Goal: Task Accomplishment & Management: Use online tool/utility

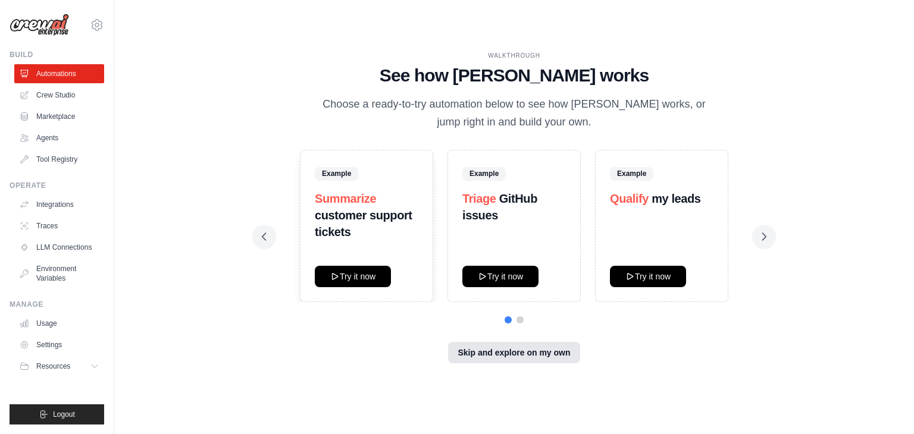
click at [524, 345] on button "Skip and explore on my own" at bounding box center [513, 352] width 131 height 21
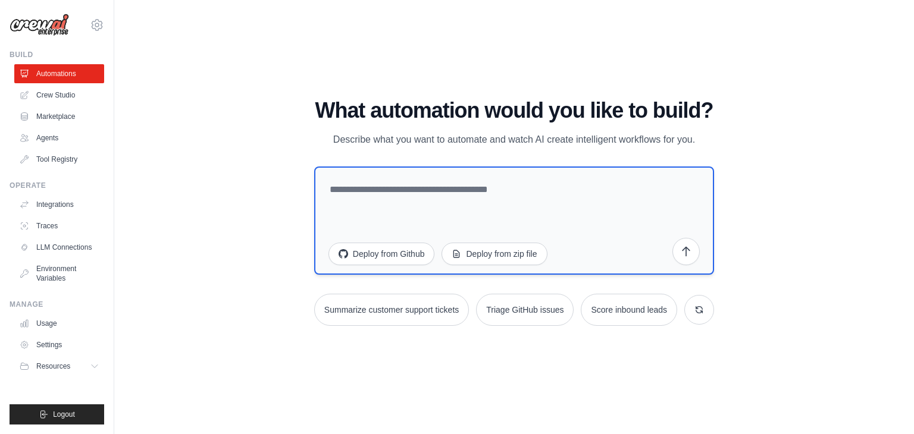
click at [467, 205] on textarea at bounding box center [514, 221] width 400 height 108
click at [482, 190] on textarea at bounding box center [514, 221] width 400 height 108
paste textarea "**********"
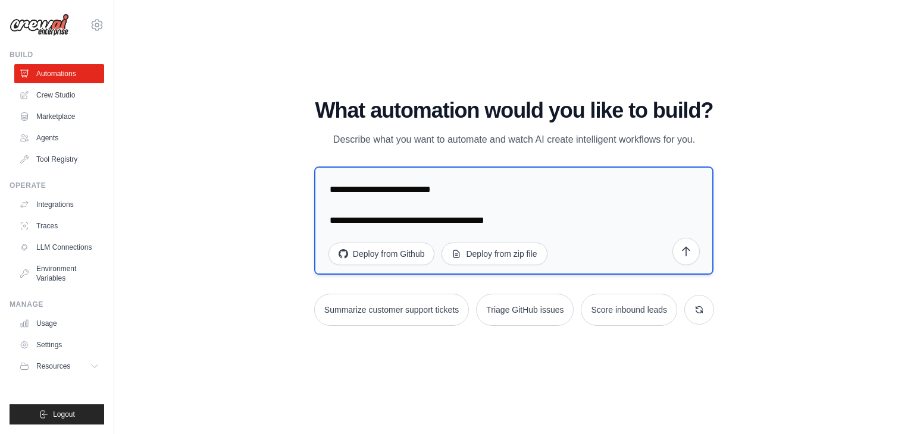
click at [468, 190] on textarea "**********" at bounding box center [513, 221] width 399 height 108
click at [595, 256] on textarea "**********" at bounding box center [513, 221] width 399 height 108
type textarea "**********"
click at [685, 255] on icon "submit" at bounding box center [685, 250] width 7 height 9
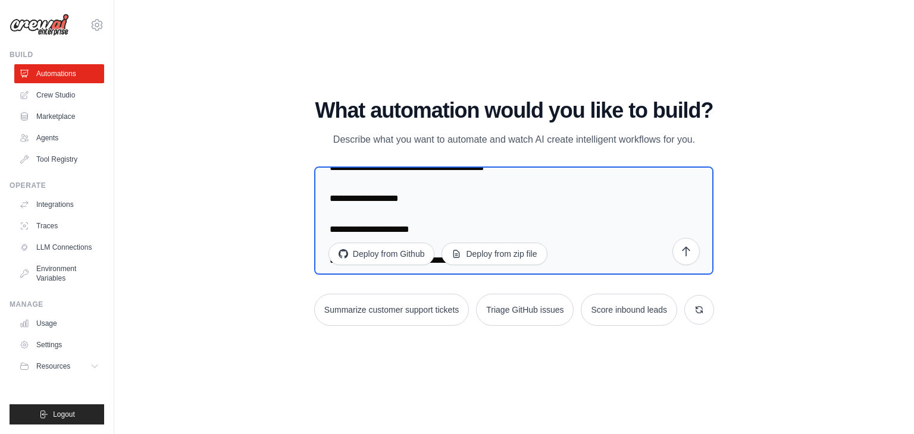
scroll to position [0, 0]
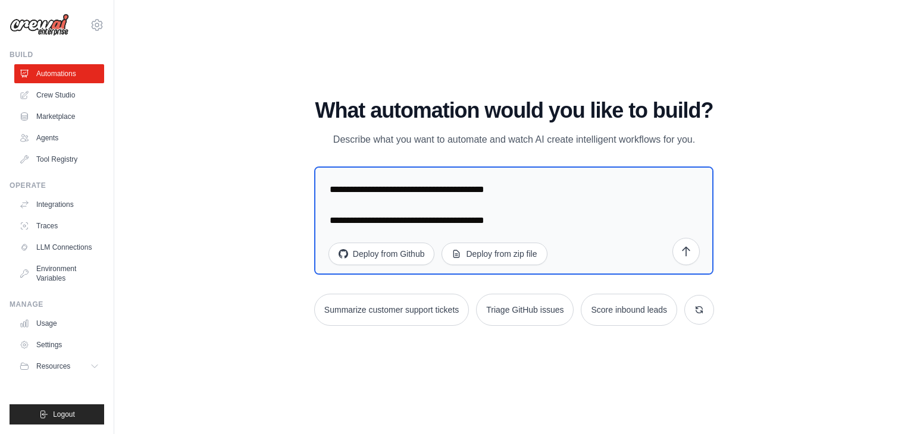
drag, startPoint x: 581, startPoint y: 252, endPoint x: 280, endPoint y: 118, distance: 329.2
click at [280, 118] on div "WALKTHROUGH See how CrewAI works Choose a ready-to-try automation below to see …" at bounding box center [514, 217] width 762 height 411
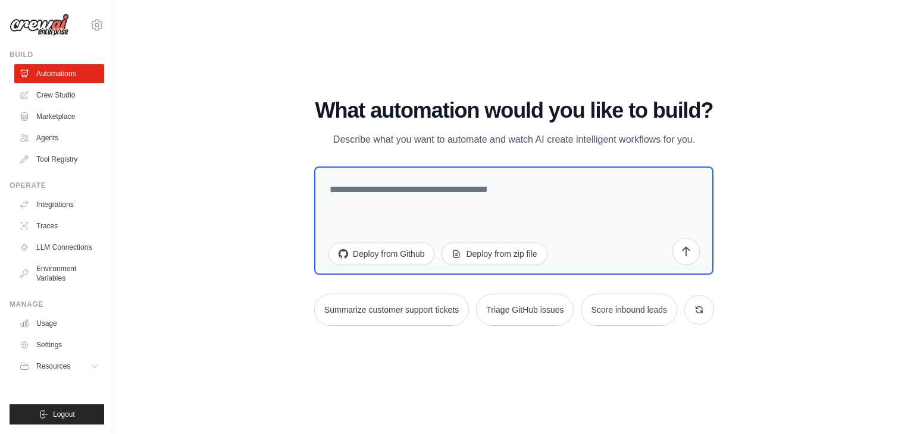
paste textarea "**********"
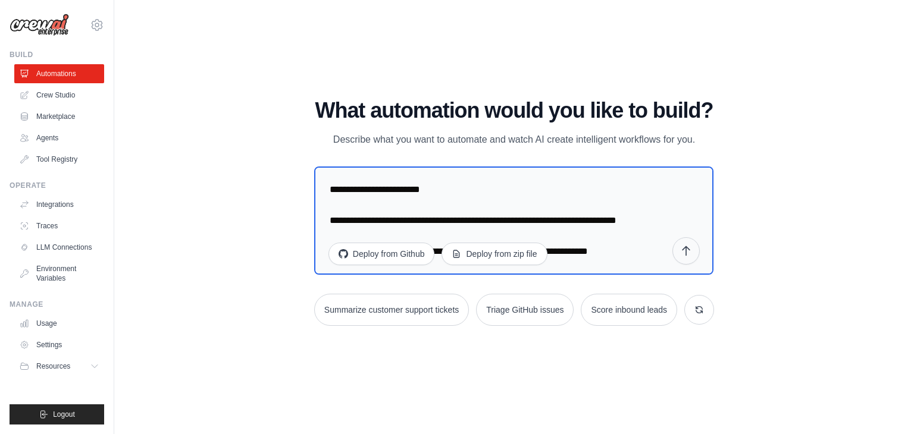
type textarea "**********"
click at [682, 257] on button "submit" at bounding box center [685, 250] width 27 height 27
drag, startPoint x: 641, startPoint y: 255, endPoint x: 271, endPoint y: 13, distance: 441.5
click at [271, 13] on div "WALKTHROUGH See how CrewAI works Choose a ready-to-try automation below to see …" at bounding box center [514, 217] width 762 height 411
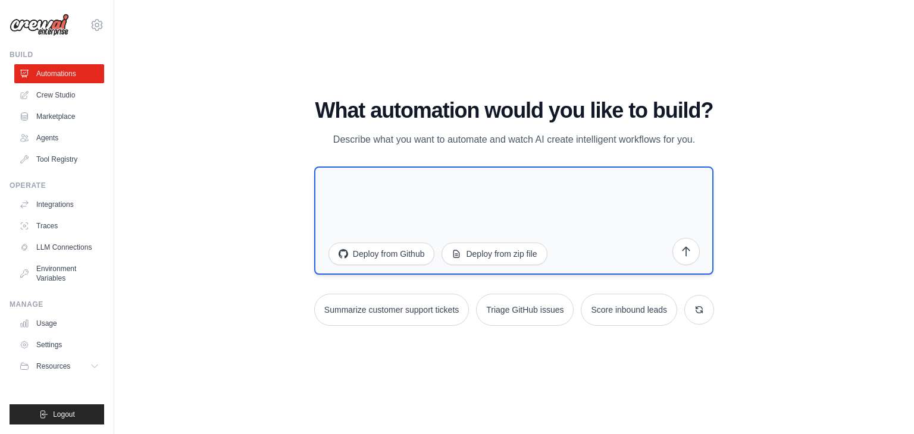
type textarea "*"
click at [559, 190] on textarea "**********" at bounding box center [513, 221] width 399 height 108
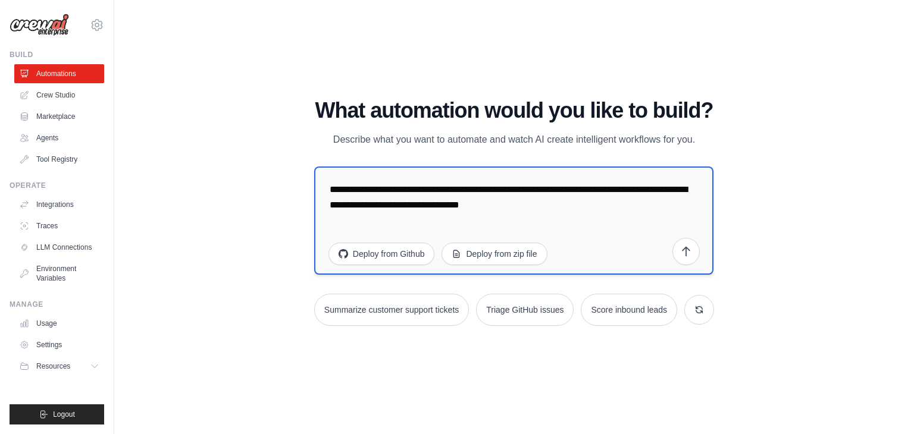
click at [407, 205] on textarea "**********" at bounding box center [513, 221] width 399 height 108
click at [405, 205] on textarea "**********" at bounding box center [513, 221] width 399 height 108
type textarea "**********"
click at [694, 252] on button "submit" at bounding box center [685, 250] width 27 height 27
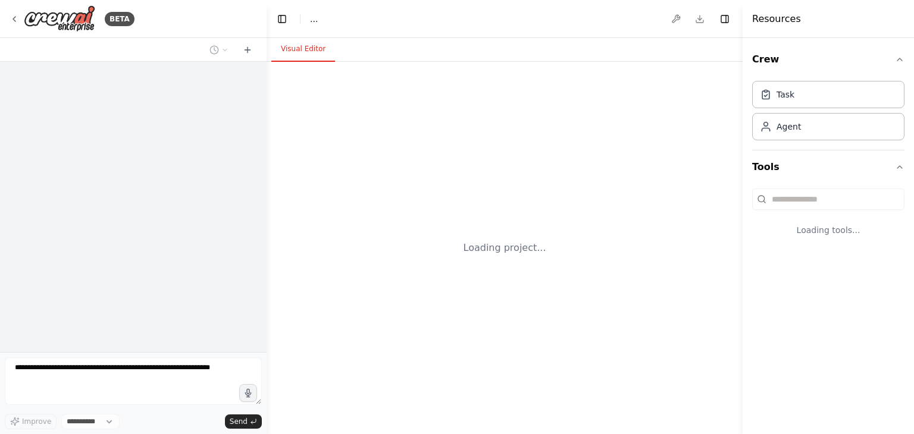
select select "****"
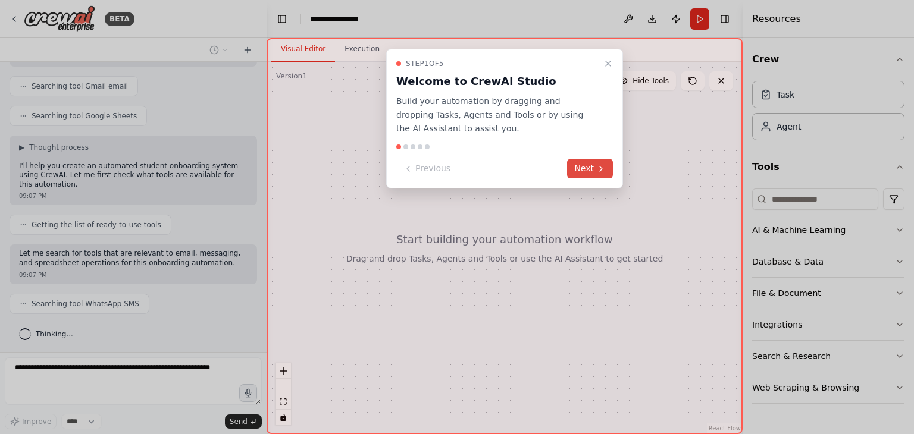
click at [583, 168] on button "Next" at bounding box center [590, 169] width 46 height 20
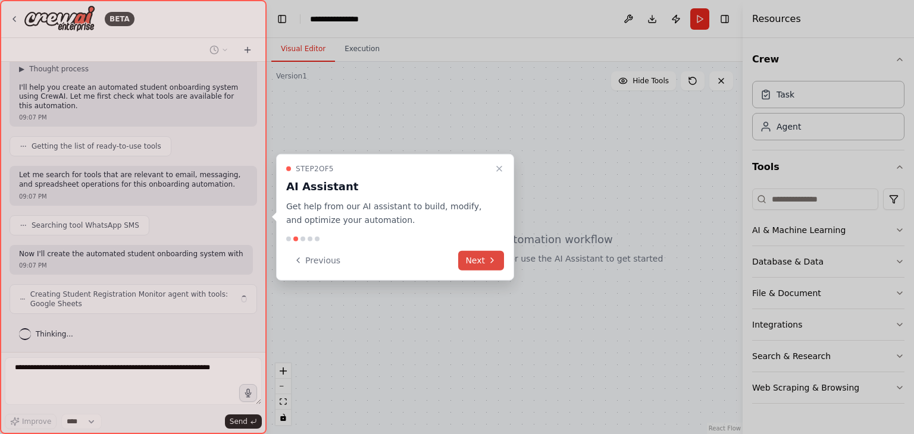
scroll to position [340, 0]
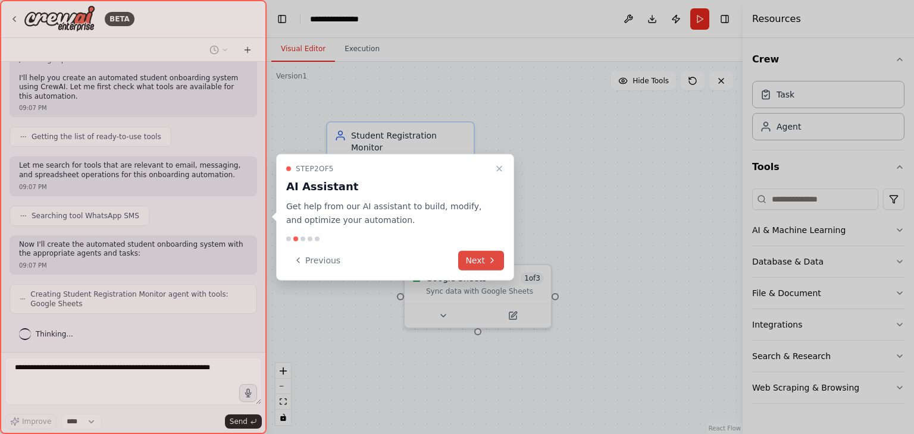
click at [475, 255] on button "Next" at bounding box center [481, 261] width 46 height 20
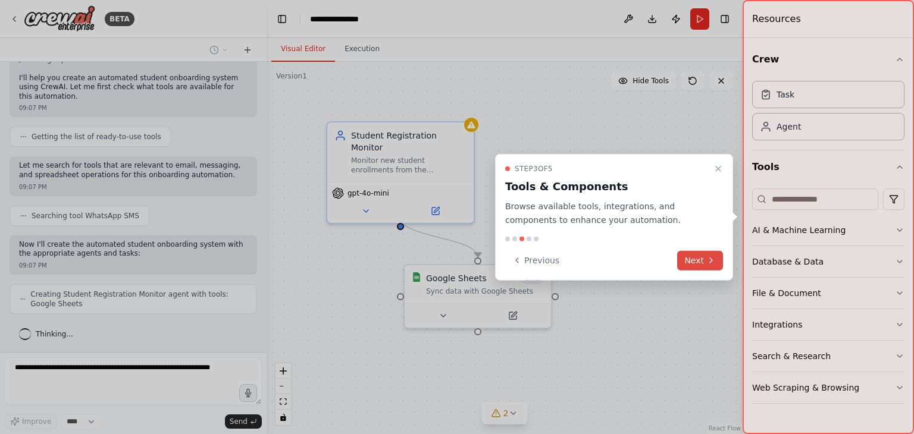
scroll to position [378, 0]
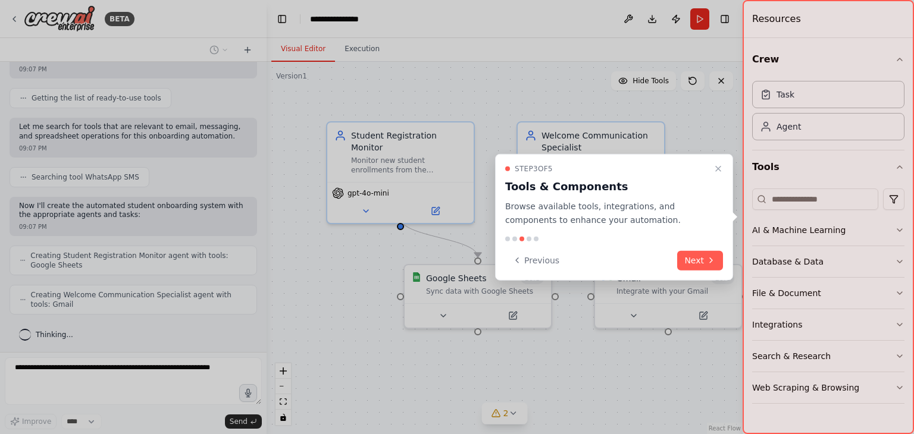
click at [678, 257] on button "Next" at bounding box center [700, 261] width 46 height 20
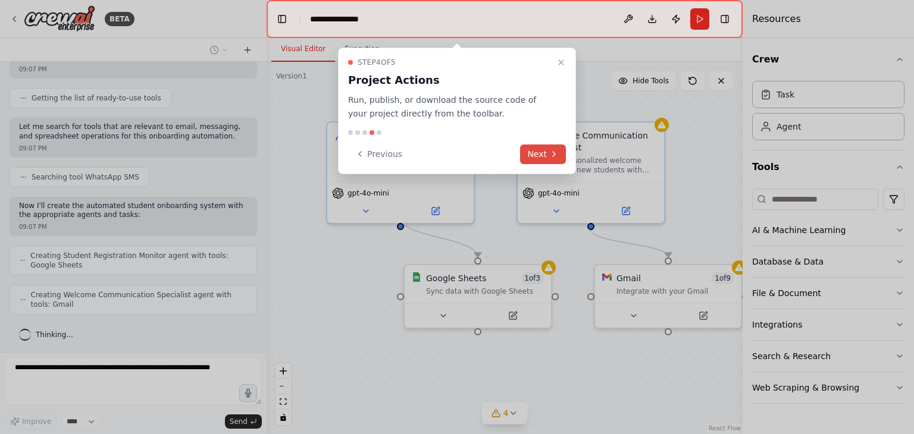
click at [536, 154] on button "Next" at bounding box center [543, 155] width 46 height 20
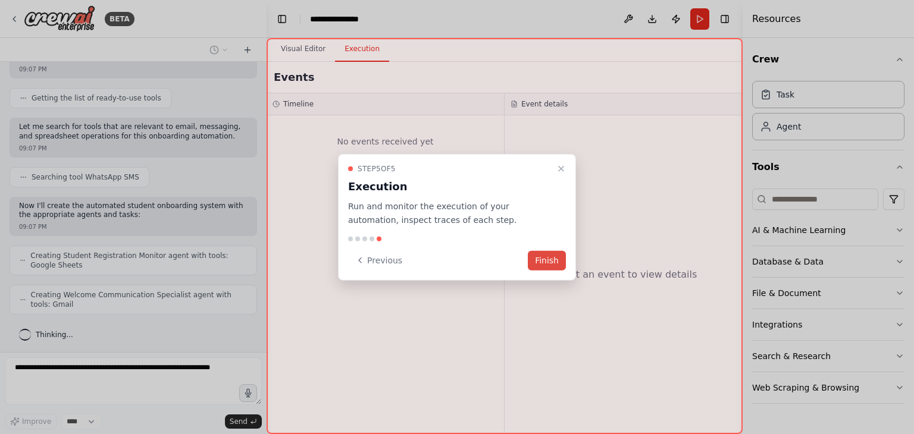
click at [555, 260] on button "Finish" at bounding box center [547, 261] width 38 height 20
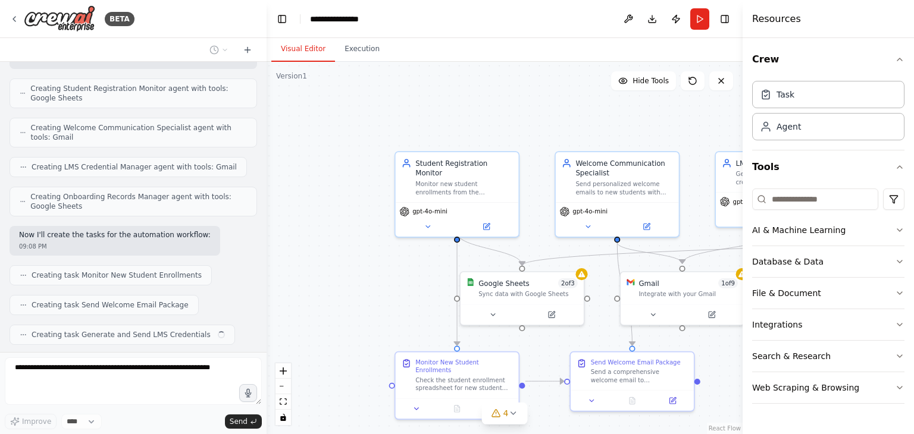
scroll to position [575, 0]
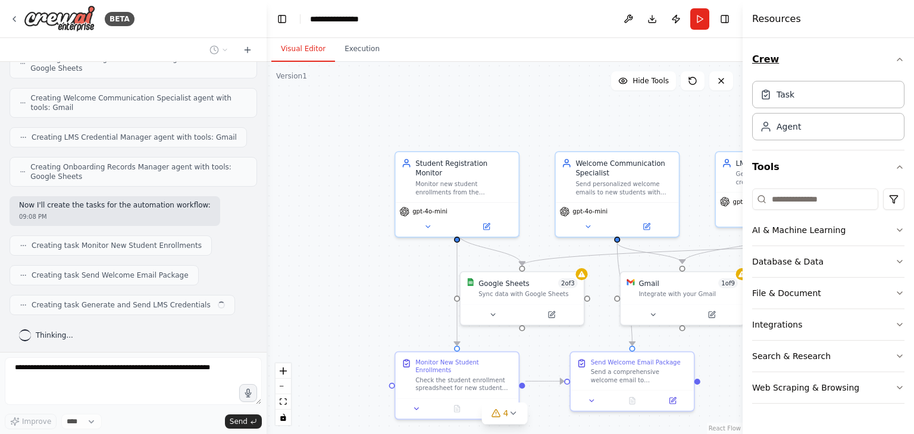
click at [891, 61] on button "Crew" at bounding box center [828, 59] width 152 height 33
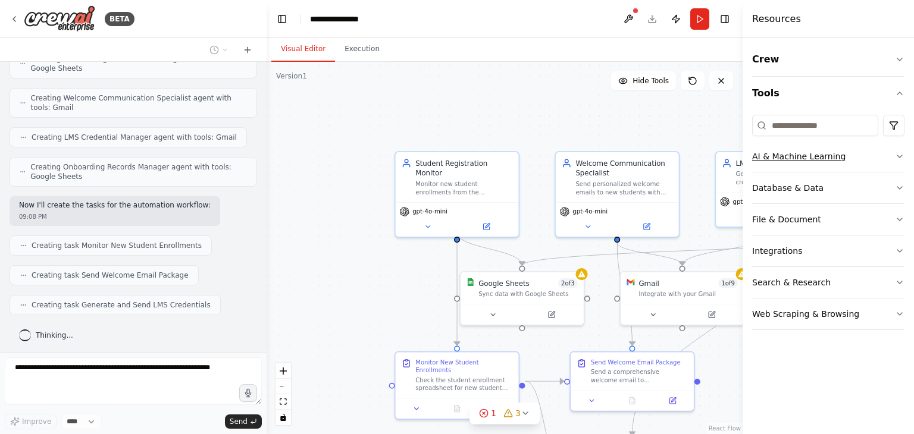
click at [790, 167] on button "AI & Machine Learning" at bounding box center [828, 156] width 152 height 31
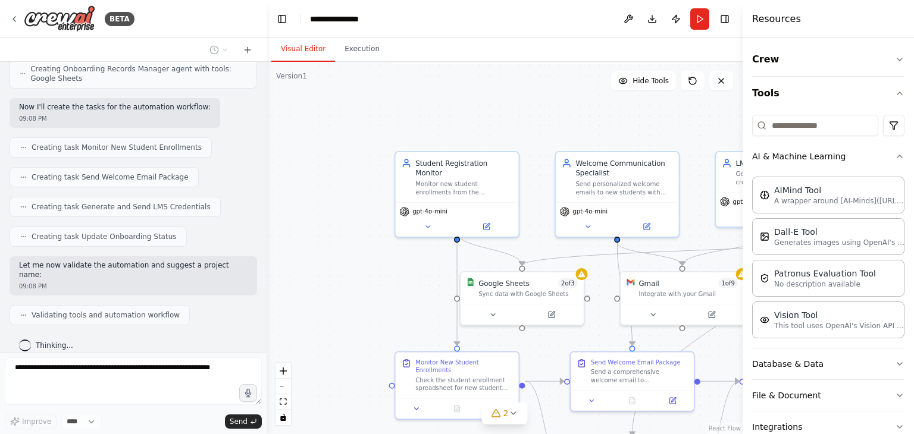
scroll to position [703, 0]
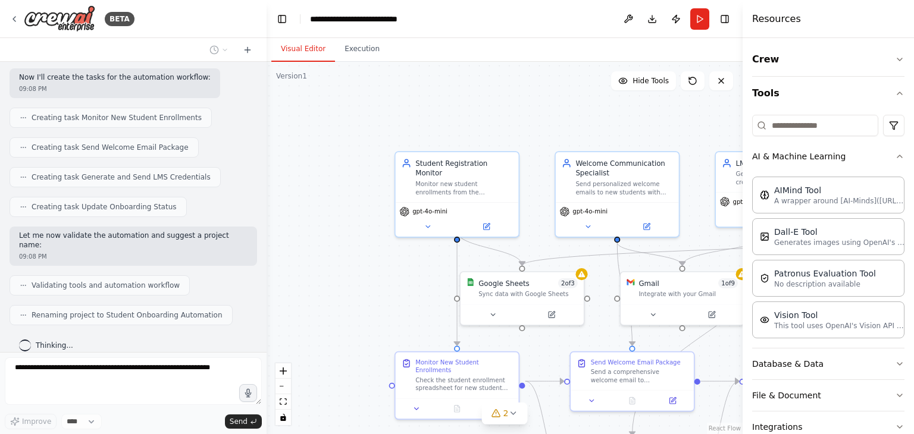
click at [397, 98] on div ".deletable-edge-delete-btn { width: 20px; height: 20px; border: 0px solid #ffff…" at bounding box center [505, 248] width 476 height 372
click at [895, 58] on icon "button" at bounding box center [900, 60] width 10 height 10
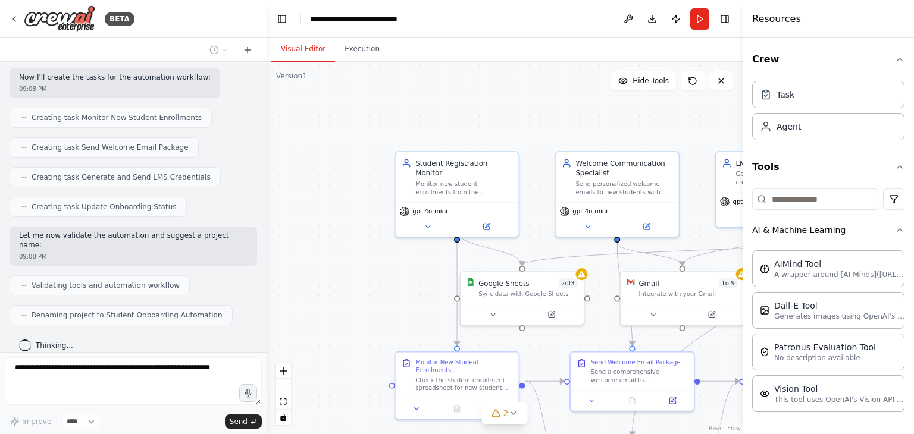
click at [209, 23] on div "BETA" at bounding box center [133, 19] width 267 height 38
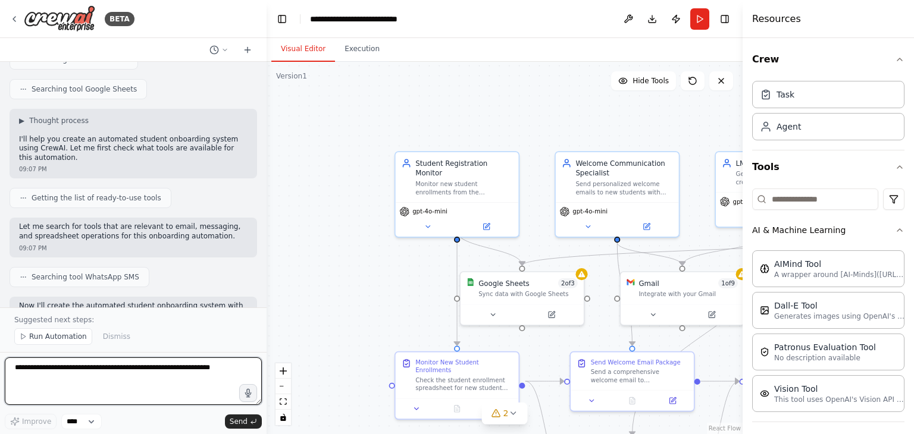
scroll to position [57, 0]
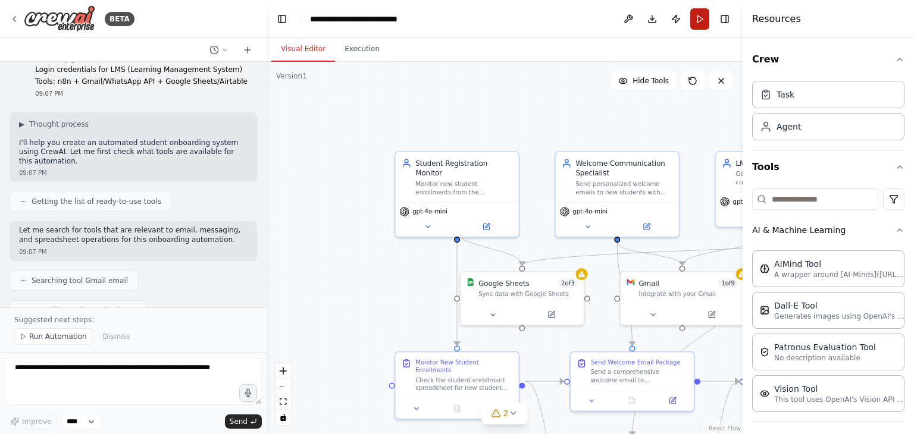
click at [700, 23] on button "Run" at bounding box center [699, 18] width 19 height 21
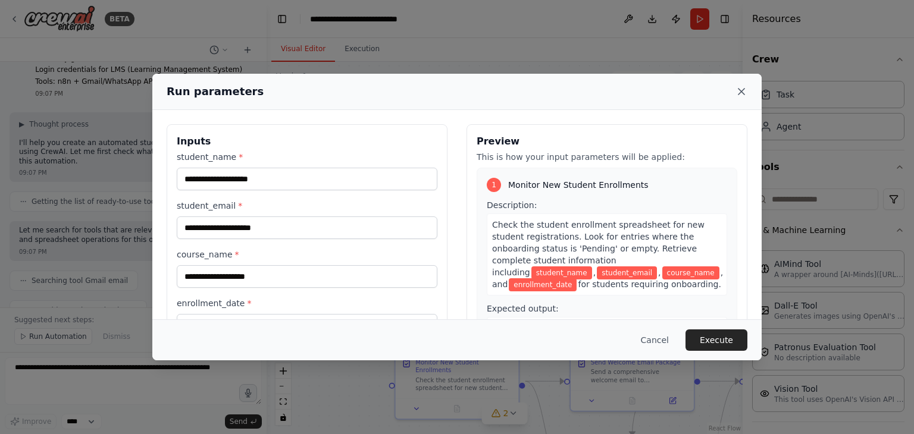
click at [738, 86] on icon at bounding box center [741, 92] width 12 height 12
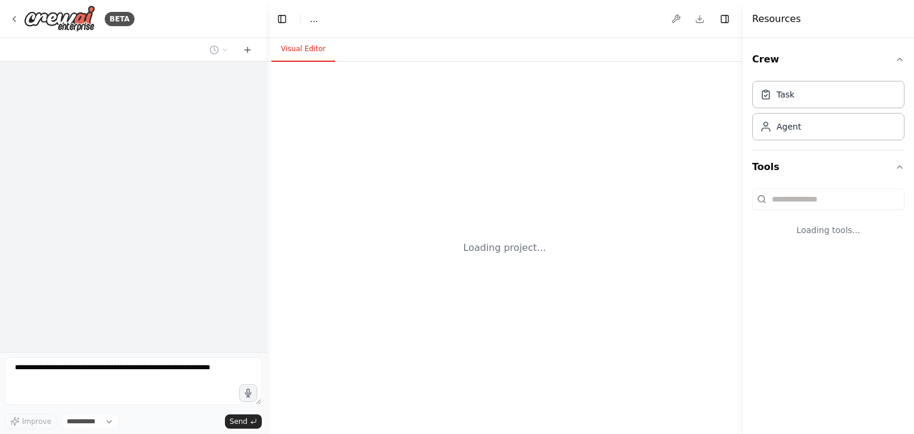
select select "****"
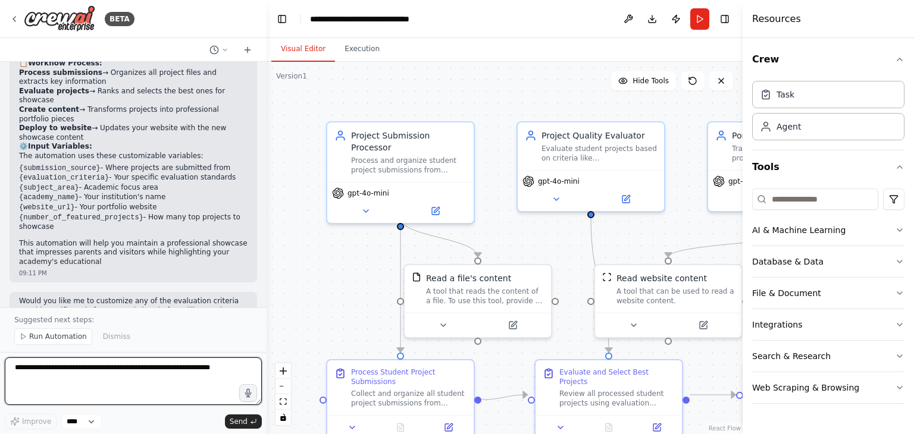
scroll to position [1081, 0]
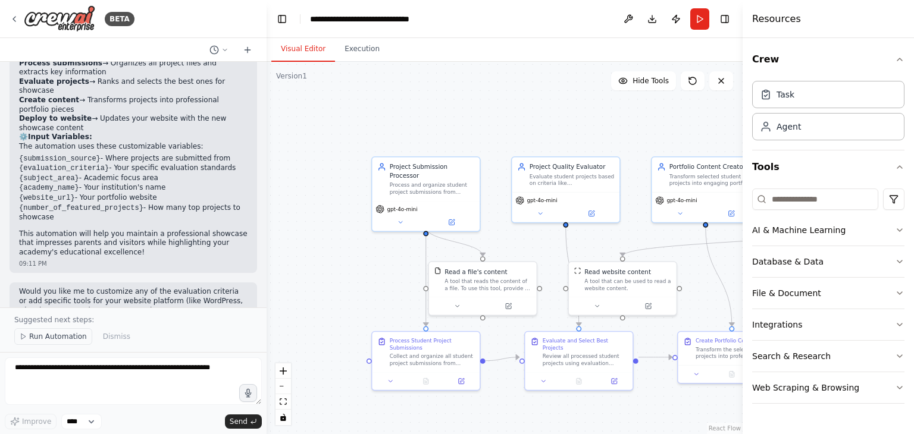
click at [42, 337] on span "Run Automation" at bounding box center [58, 337] width 58 height 10
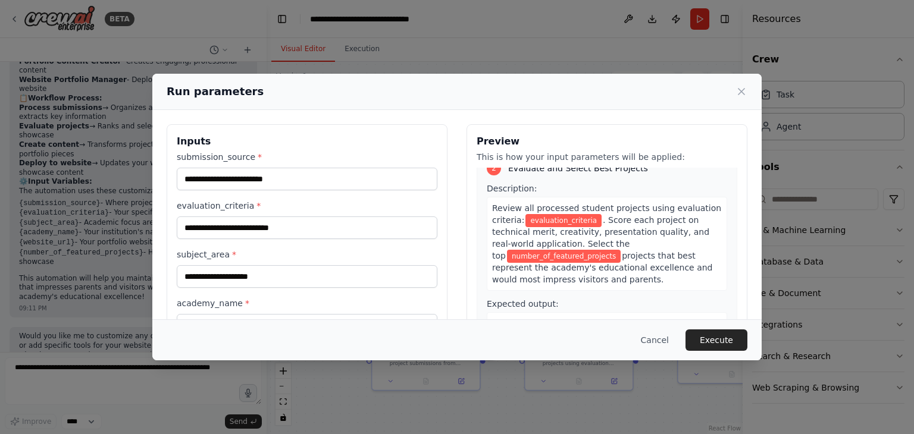
scroll to position [283, 0]
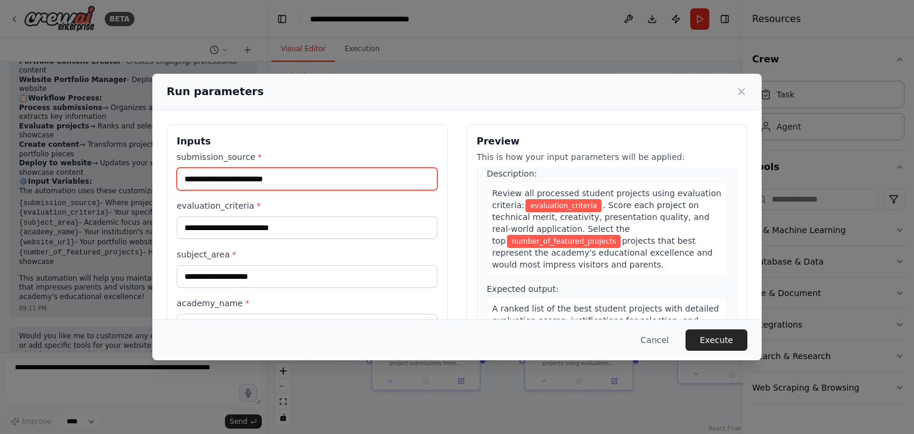
click at [321, 176] on input "submission_source *" at bounding box center [307, 179] width 261 height 23
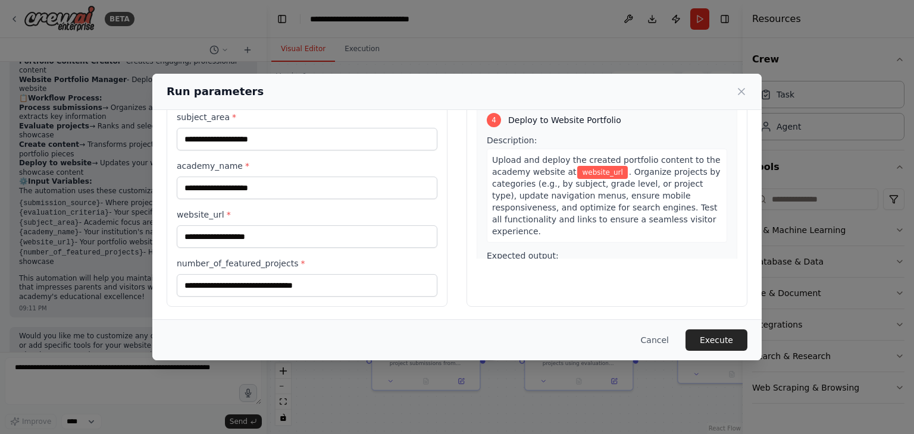
scroll to position [763, 0]
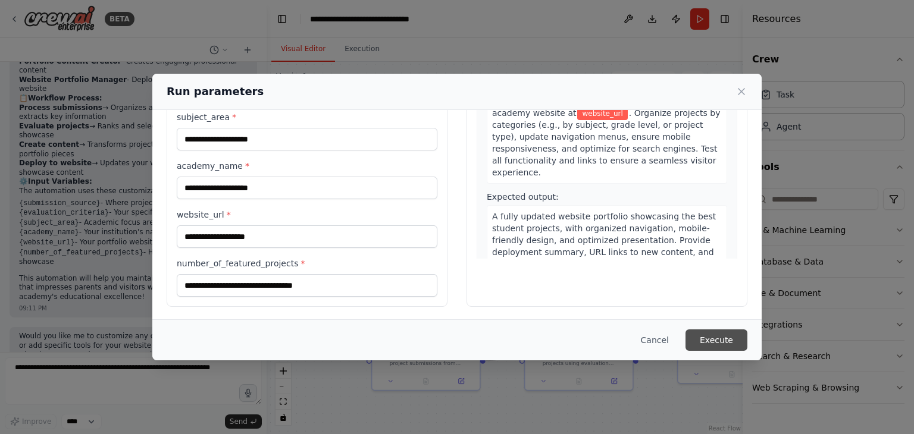
click at [716, 343] on button "Execute" at bounding box center [716, 340] width 62 height 21
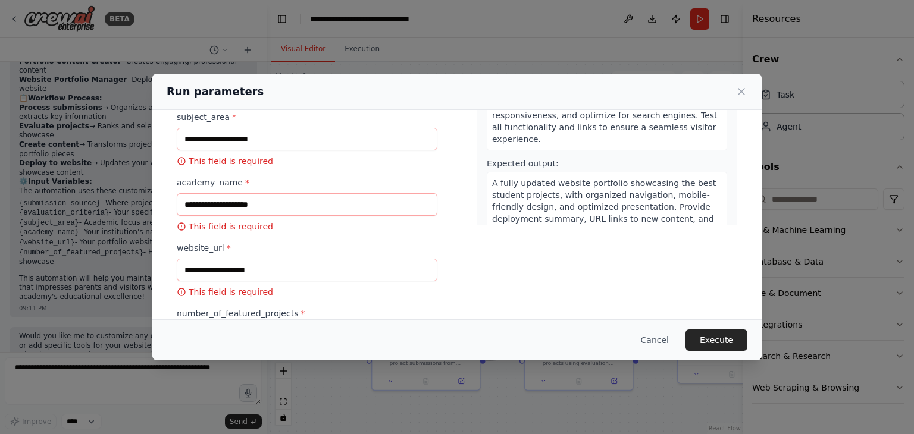
scroll to position [237, 0]
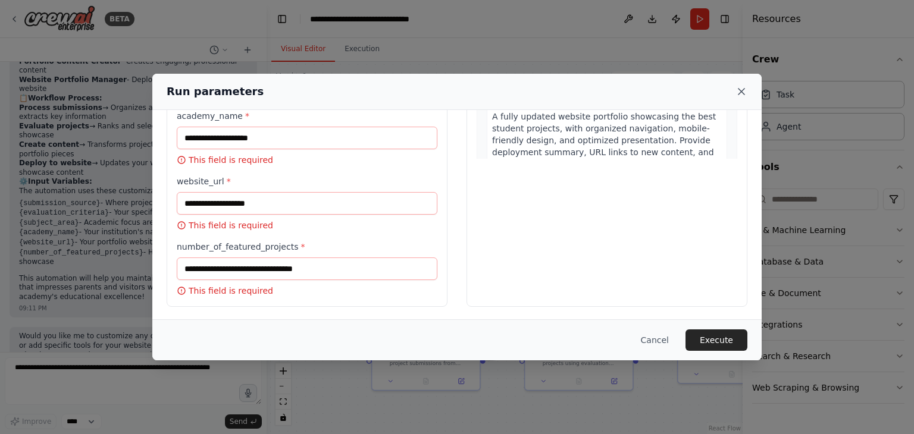
click at [745, 87] on icon at bounding box center [741, 92] width 12 height 12
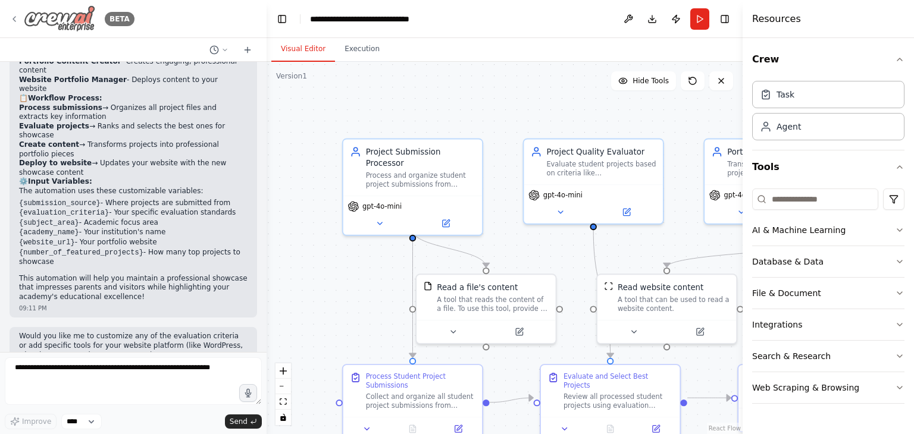
click at [11, 20] on icon at bounding box center [15, 19] width 10 height 10
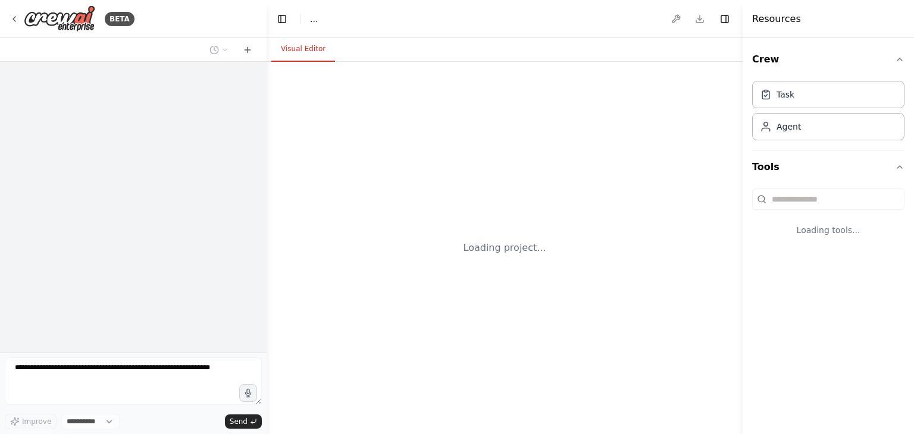
select select "****"
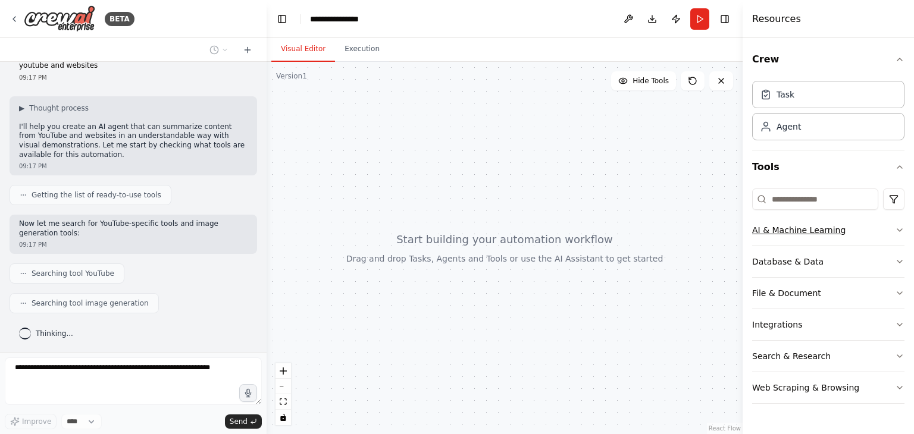
click at [763, 233] on button "AI & Machine Learning" at bounding box center [828, 230] width 152 height 31
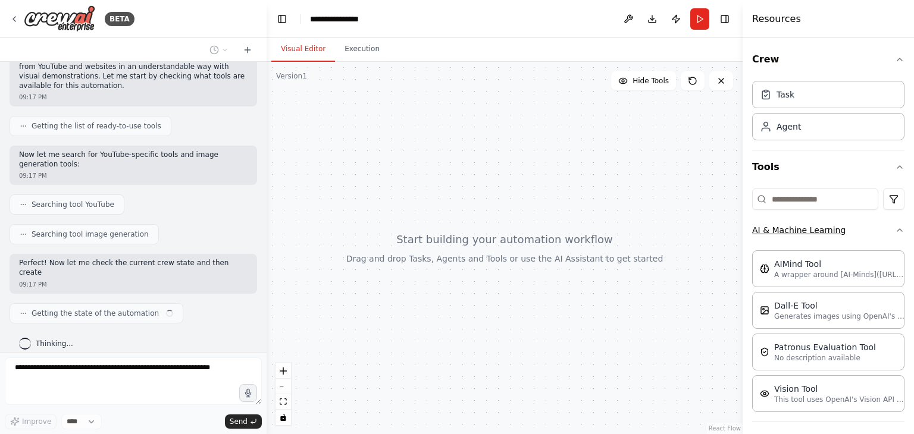
scroll to position [112, 0]
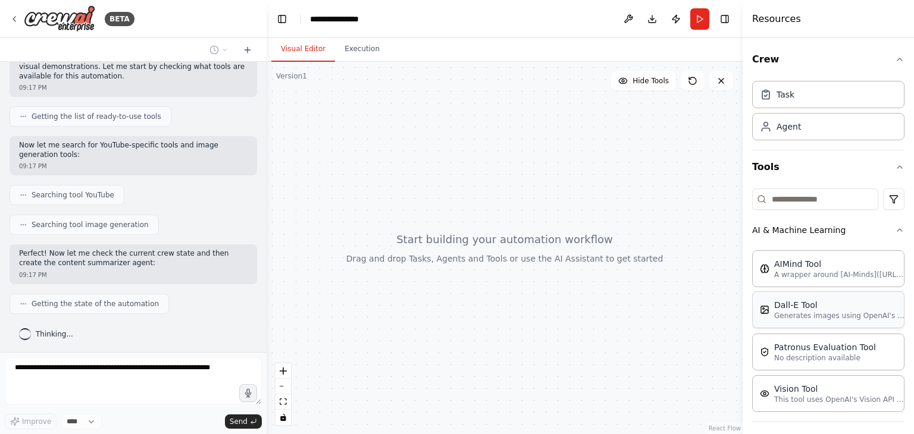
click at [794, 313] on p "Generates images using OpenAI's Dall-E model." at bounding box center [839, 316] width 131 height 10
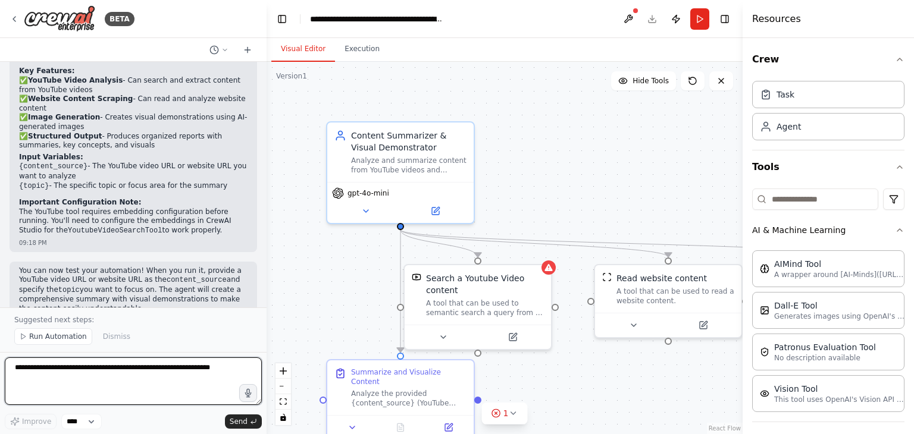
scroll to position [854, 0]
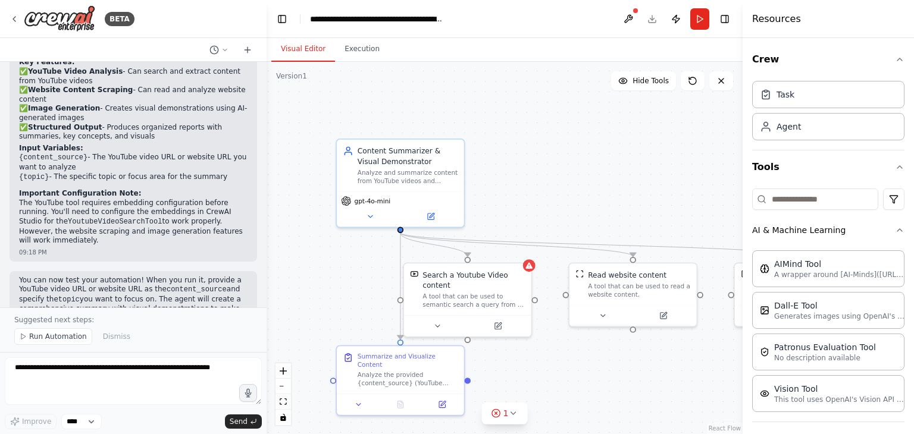
click at [690, 21] on header "**********" at bounding box center [505, 19] width 476 height 38
click at [704, 19] on button "Run" at bounding box center [699, 18] width 19 height 21
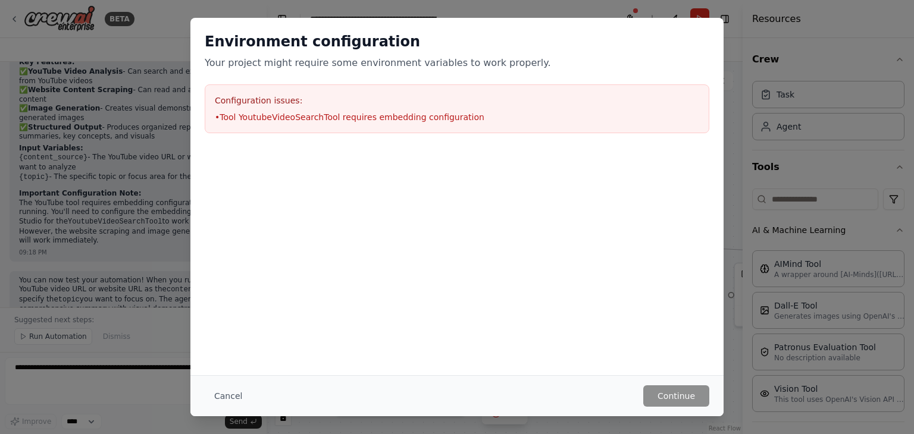
click at [166, 98] on div "Environment configuration Your project might require some environment variables…" at bounding box center [457, 217] width 914 height 434
click at [484, 1] on div "Environment configuration Your project might require some environment variables…" at bounding box center [457, 217] width 914 height 434
click at [804, 195] on div "Environment configuration Your project might require some environment variables…" at bounding box center [457, 217] width 914 height 434
click at [130, 0] on div "Environment configuration Your project might require some environment variables…" at bounding box center [457, 217] width 914 height 434
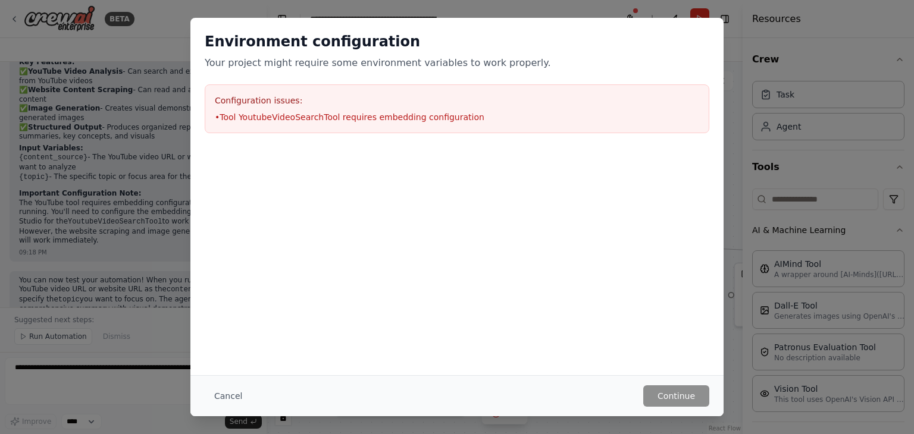
click at [139, 21] on div "Environment configuration Your project might require some environment variables…" at bounding box center [457, 217] width 914 height 434
click at [121, 148] on div "Environment configuration Your project might require some environment variables…" at bounding box center [457, 217] width 914 height 434
click at [616, 12] on div "Environment configuration Your project might require some environment variables…" at bounding box center [457, 217] width 914 height 434
click at [522, 122] on li "• Tool YoutubeVideoSearchTool requires embedding configuration" at bounding box center [457, 117] width 484 height 12
click at [222, 402] on button "Cancel" at bounding box center [228, 396] width 47 height 21
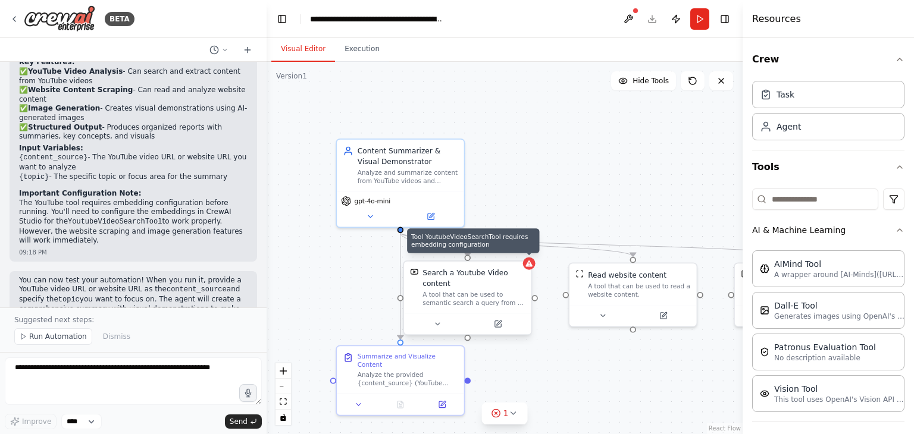
click at [534, 267] on div at bounding box center [529, 264] width 12 height 12
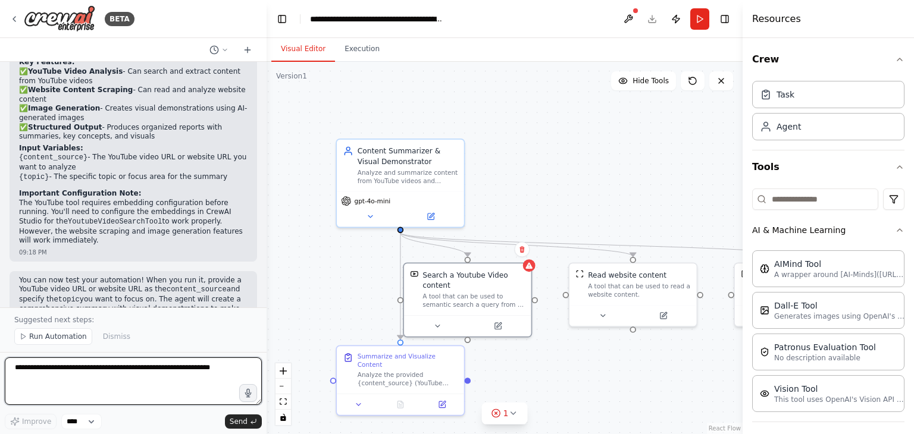
click at [107, 381] on textarea at bounding box center [133, 382] width 257 height 48
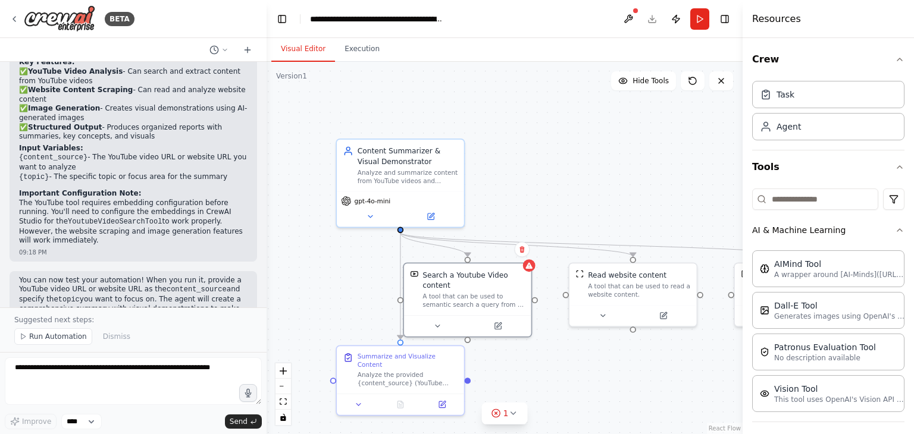
click at [446, 258] on div ".deletable-edge-delete-btn { width: 20px; height: 20px; border: 0px solid #ffff…" at bounding box center [505, 248] width 476 height 372
click at [528, 265] on icon at bounding box center [528, 264] width 7 height 6
click at [466, 326] on button at bounding box center [437, 324] width 58 height 12
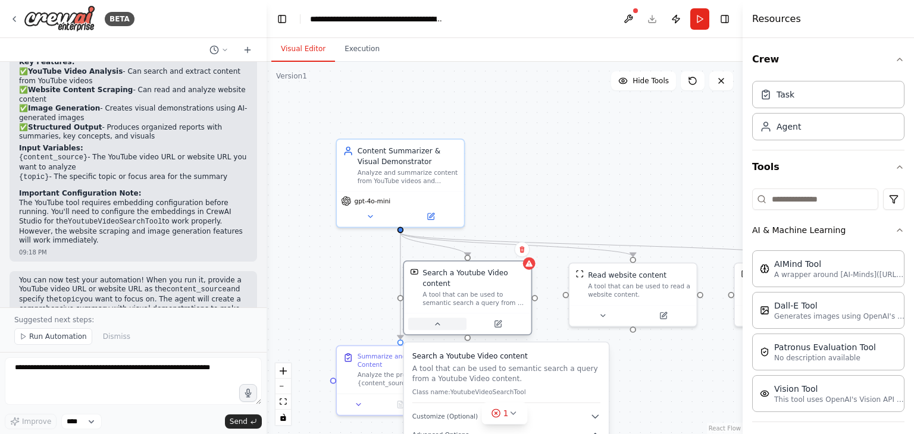
click at [466, 326] on button at bounding box center [437, 324] width 58 height 12
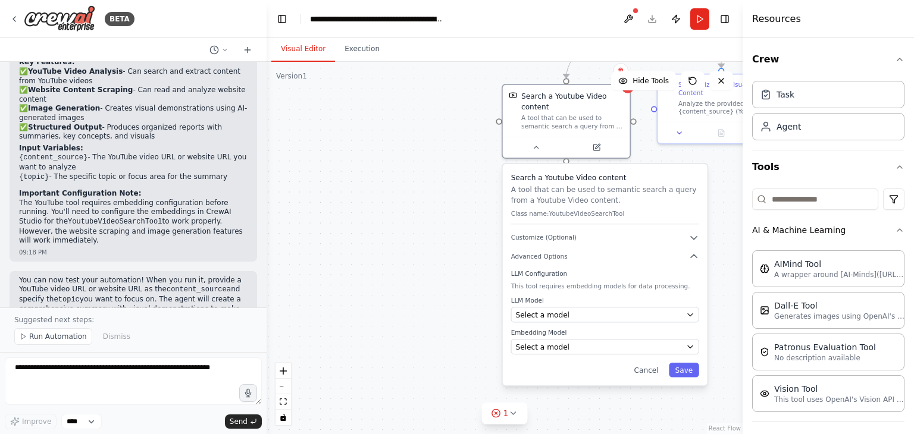
drag, startPoint x: 485, startPoint y: 381, endPoint x: 577, endPoint y: 202, distance: 201.5
click at [577, 202] on p "A tool that can be used to semantic search a query from a Youtube Video content." at bounding box center [605, 194] width 188 height 21
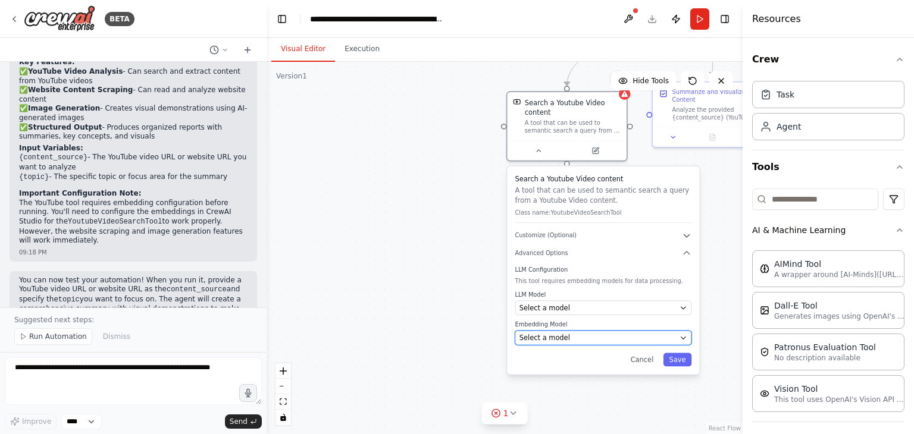
click at [574, 334] on div "Select a model" at bounding box center [597, 338] width 156 height 10
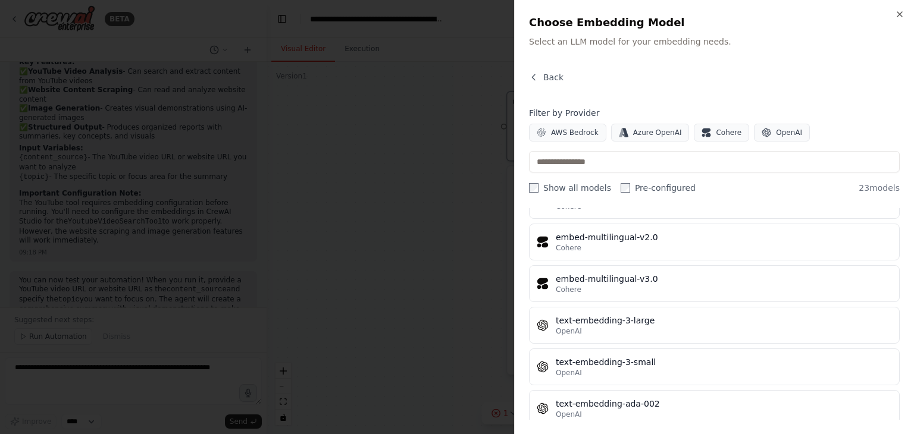
scroll to position [783, 0]
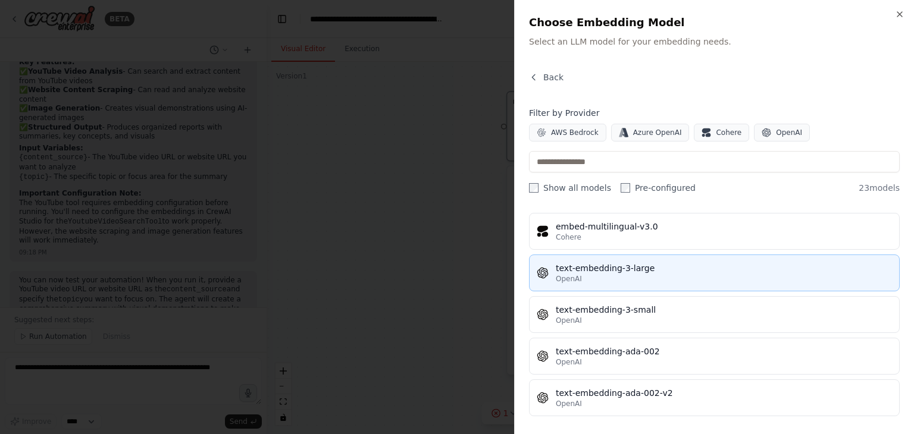
click at [634, 274] on div "OpenAI" at bounding box center [724, 279] width 336 height 10
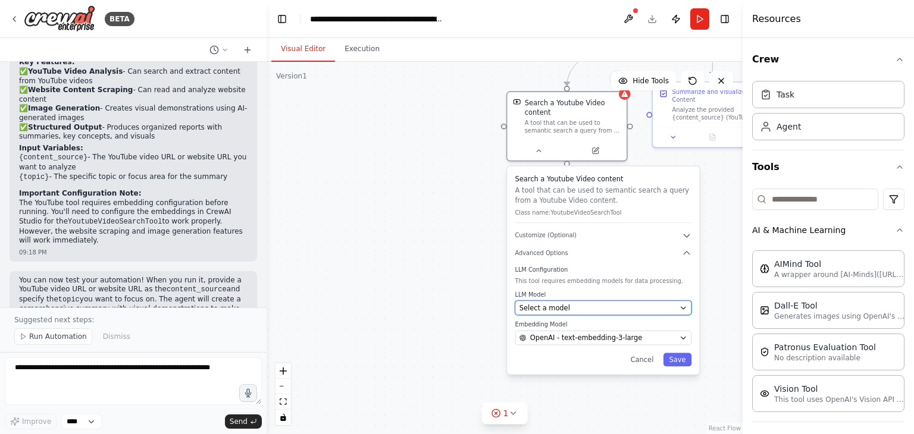
click at [633, 308] on div "Select a model" at bounding box center [597, 308] width 156 height 10
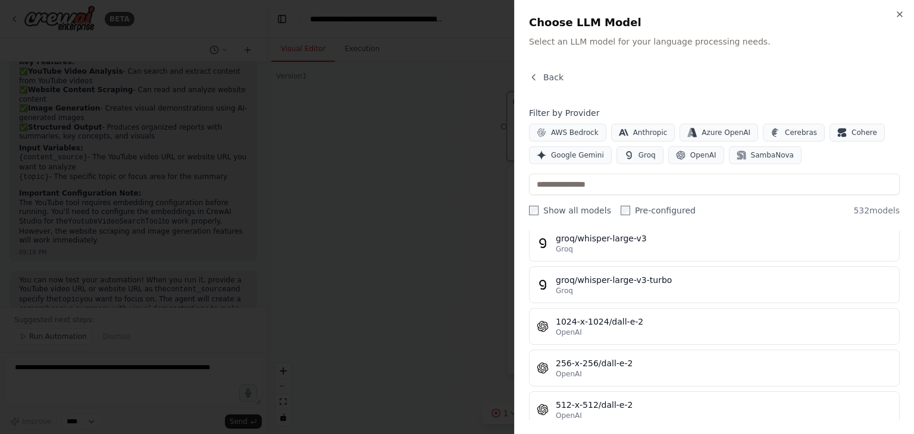
scroll to position [16744, 0]
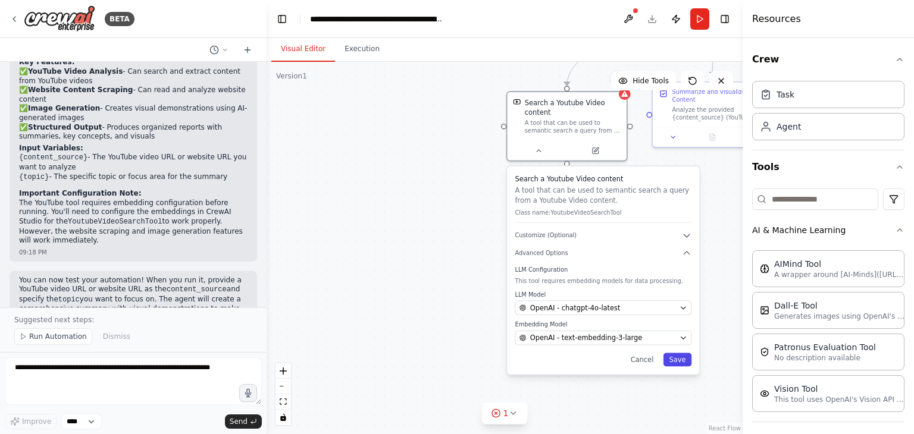
click at [675, 358] on button "Save" at bounding box center [677, 360] width 29 height 14
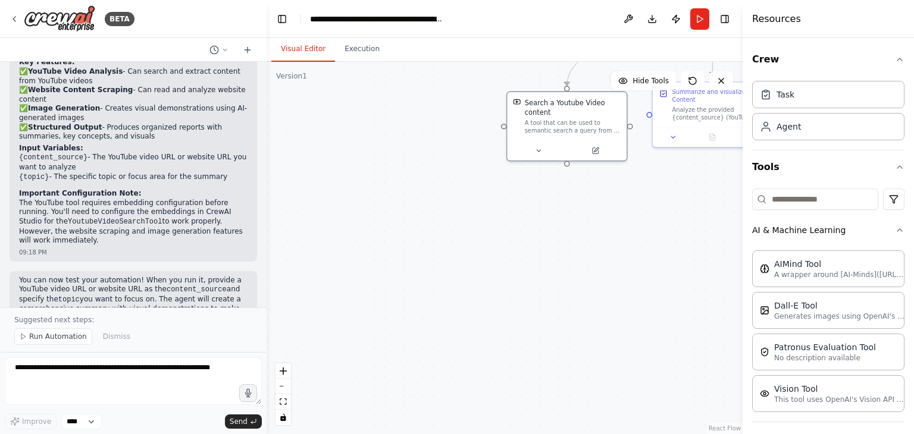
click at [549, 170] on div ".deletable-edge-delete-btn { width: 20px; height: 20px; border: 0px solid #ffff…" at bounding box center [505, 248] width 476 height 372
click at [693, 17] on button "Run" at bounding box center [699, 18] width 19 height 21
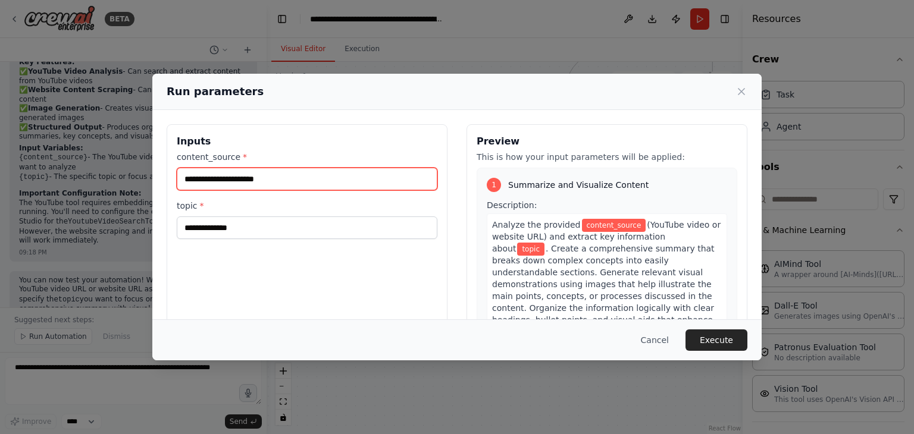
click at [278, 174] on input "content_source *" at bounding box center [307, 179] width 261 height 23
click at [289, 179] on input "content_source *" at bounding box center [307, 179] width 261 height 23
paste input "**********"
type input "**********"
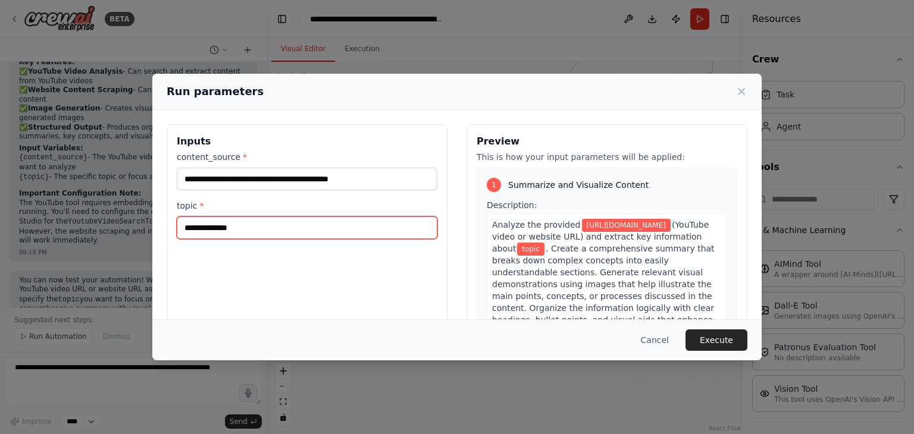
click at [250, 223] on input "topic *" at bounding box center [307, 228] width 261 height 23
click at [277, 224] on input "topic *" at bounding box center [307, 228] width 261 height 23
type input "***"
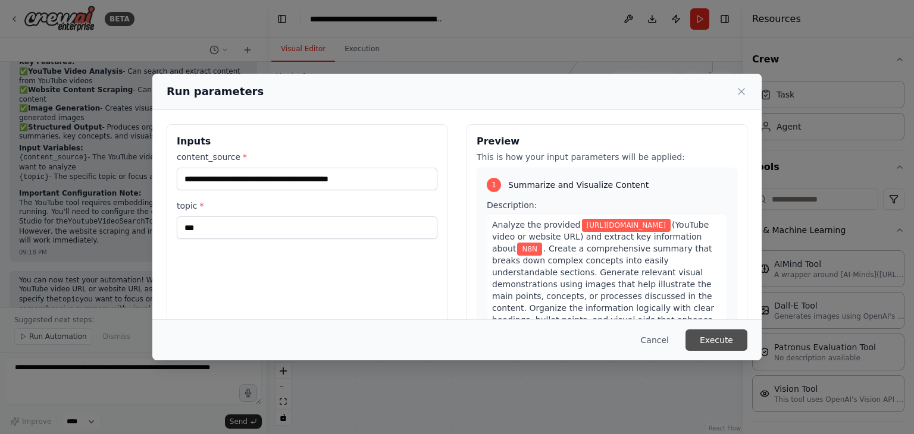
click at [702, 331] on button "Execute" at bounding box center [716, 340] width 62 height 21
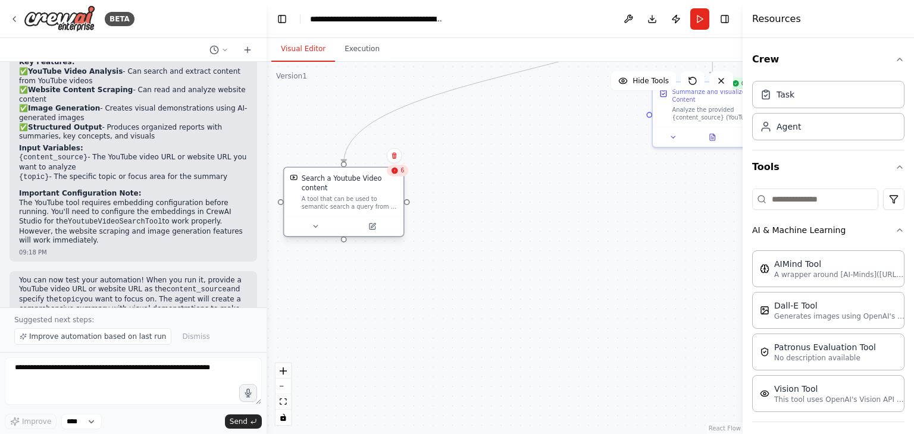
drag, startPoint x: 575, startPoint y: 134, endPoint x: 347, endPoint y: 210, distance: 240.3
click at [347, 210] on div "Search a Youtube Video content A tool that can be used to semantic search a que…" at bounding box center [344, 192] width 120 height 49
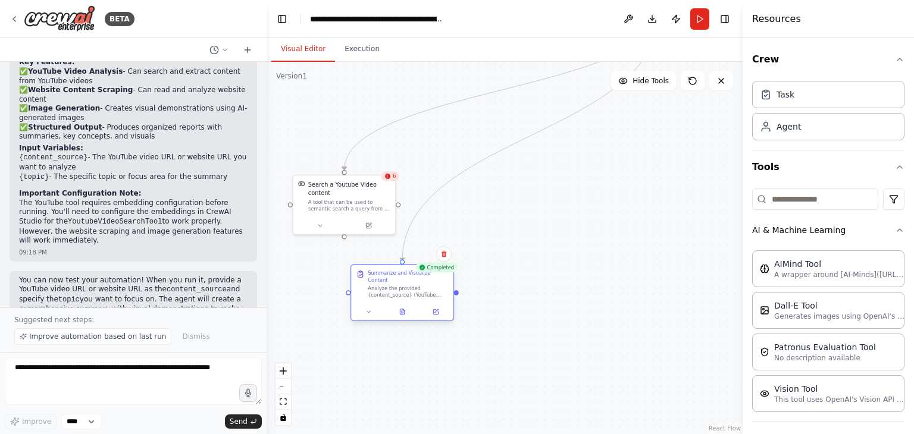
drag, startPoint x: 648, startPoint y: 106, endPoint x: 390, endPoint y: 273, distance: 307.3
click at [390, 273] on div "Summarize and Visualize Content" at bounding box center [408, 276] width 80 height 13
click at [681, 13] on button "Publish" at bounding box center [675, 18] width 19 height 21
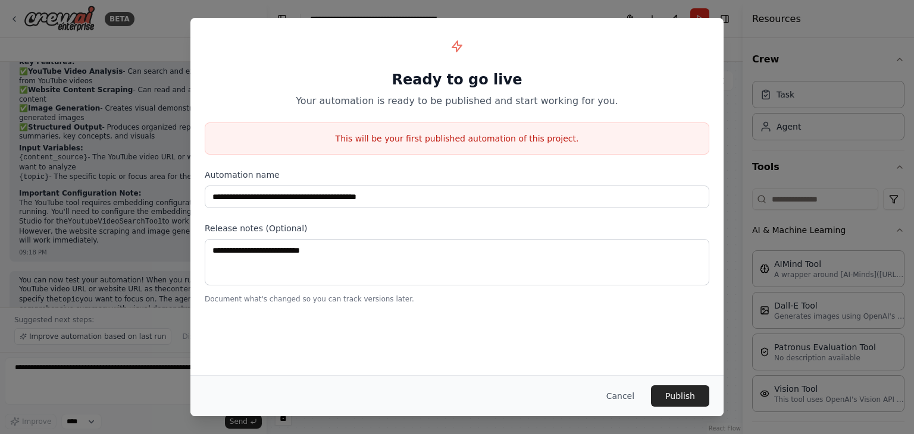
click at [746, 222] on div "**********" at bounding box center [457, 217] width 914 height 434
click at [613, 398] on button "Cancel" at bounding box center [620, 396] width 47 height 21
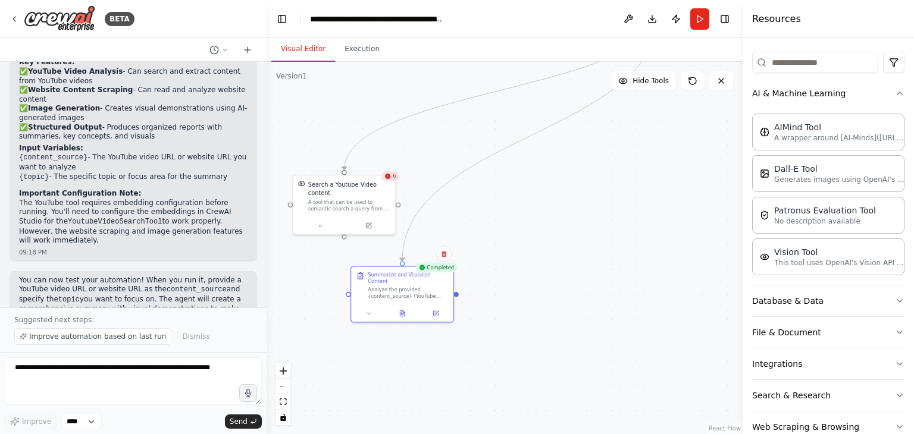
scroll to position [162, 0]
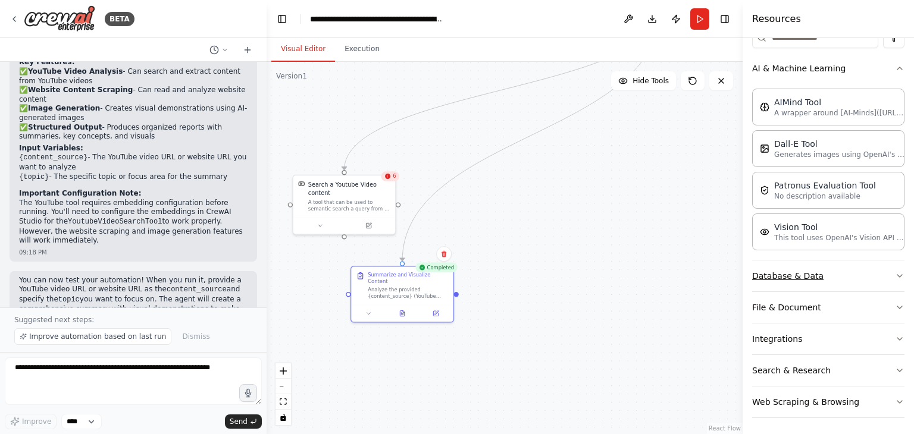
click at [819, 282] on button "Database & Data" at bounding box center [828, 276] width 152 height 31
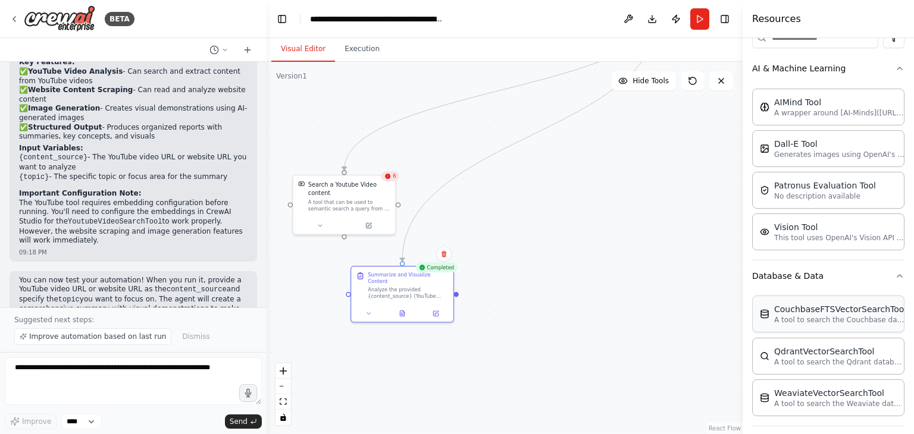
scroll to position [296, 0]
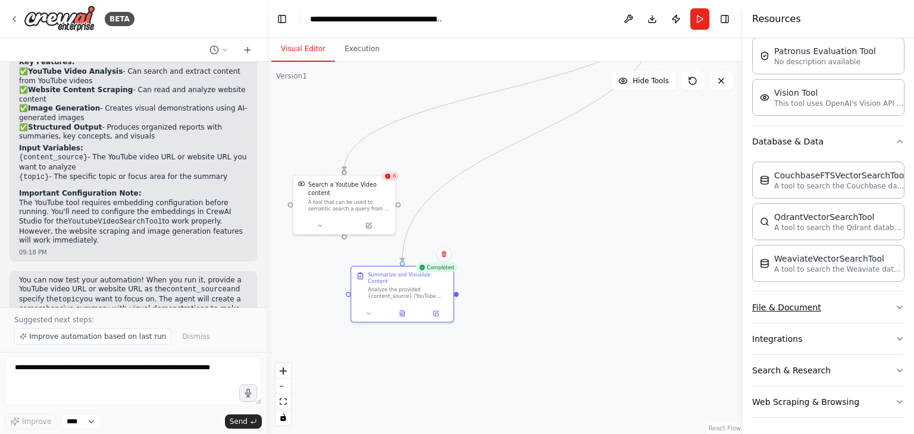
click at [807, 320] on button "File & Document" at bounding box center [828, 307] width 152 height 31
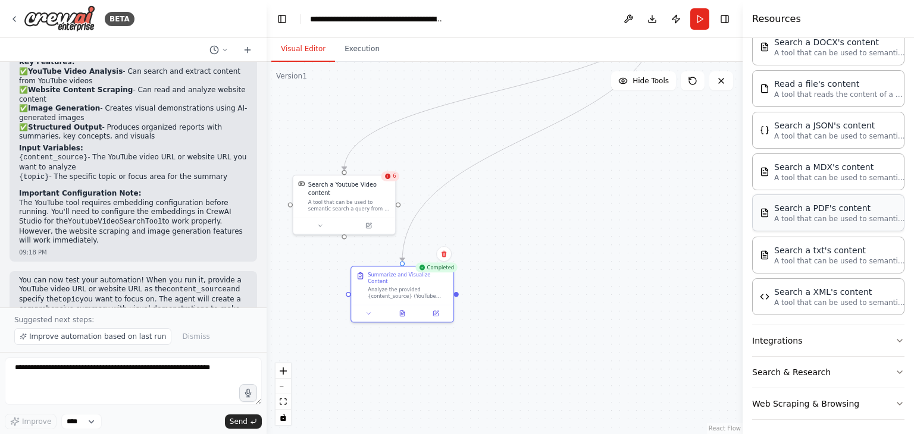
scroll to position [637, 0]
click at [795, 346] on button "Integrations" at bounding box center [828, 341] width 152 height 31
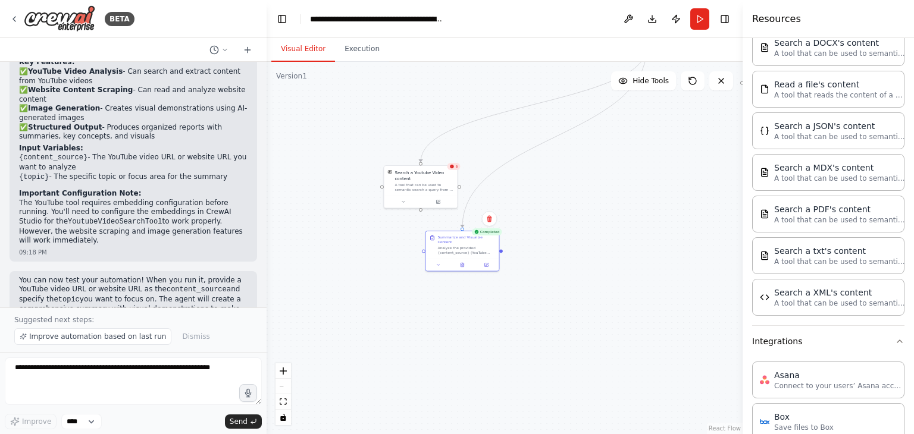
click at [633, 212] on div ".deletable-edge-delete-btn { width: 20px; height: 20px; border: 0px solid #ffff…" at bounding box center [505, 248] width 476 height 372
click at [699, 17] on button "Run" at bounding box center [699, 18] width 19 height 21
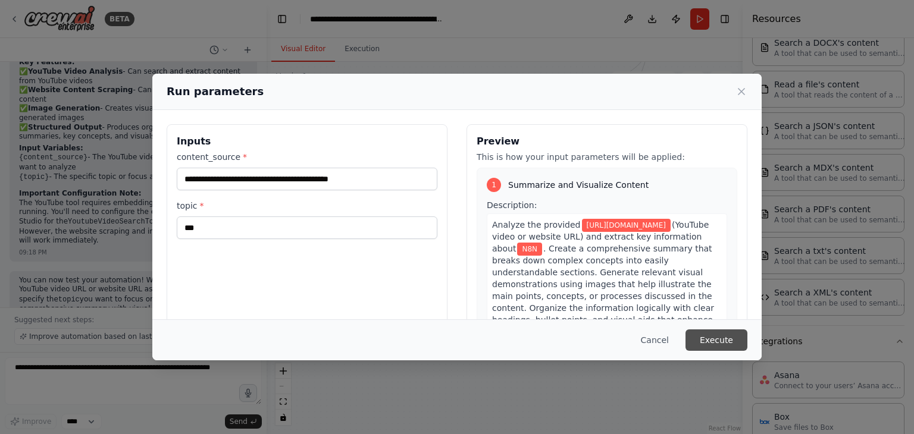
click at [722, 346] on button "Execute" at bounding box center [716, 340] width 62 height 21
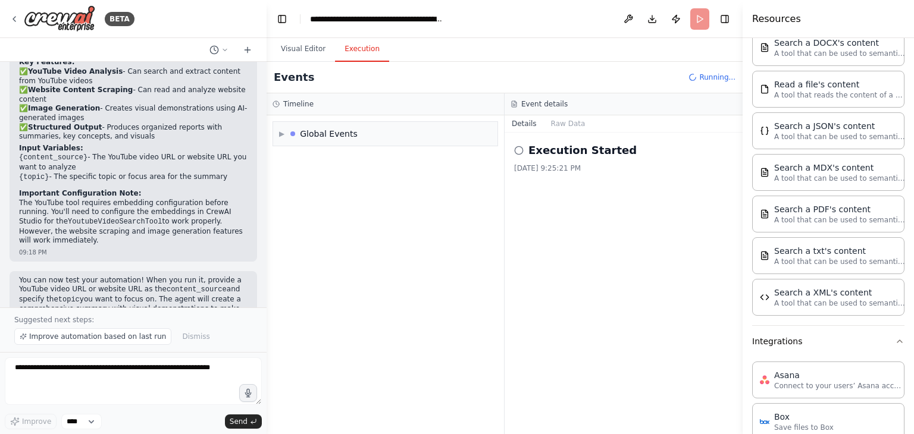
click at [340, 45] on button "Execution" at bounding box center [362, 49] width 54 height 25
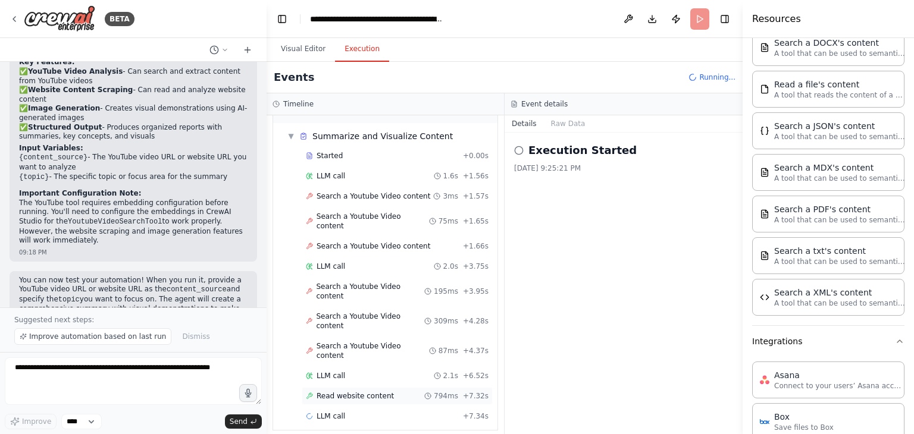
scroll to position [64, 0]
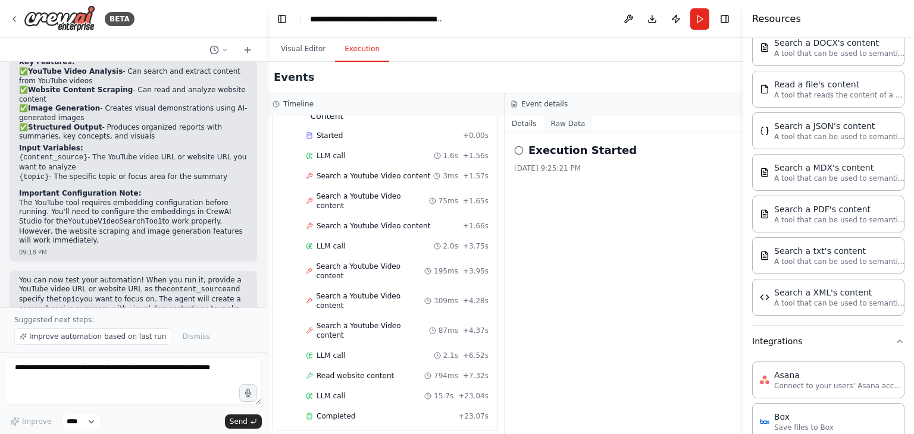
click at [566, 117] on button "Raw Data" at bounding box center [568, 123] width 49 height 17
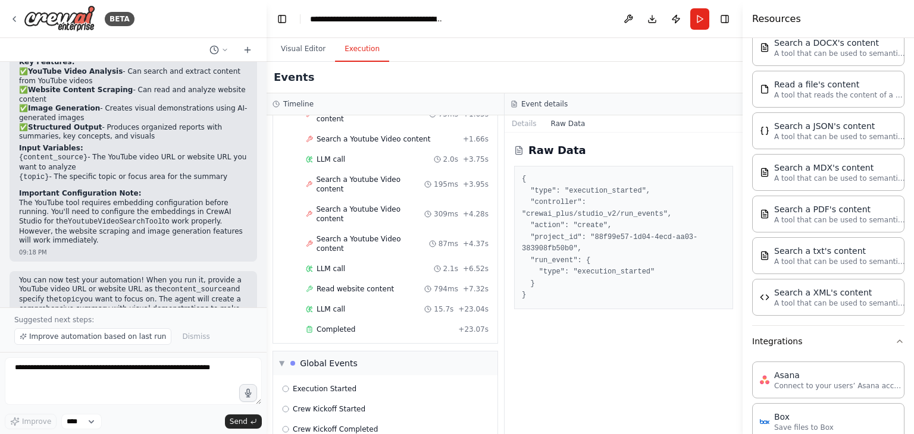
scroll to position [0, 0]
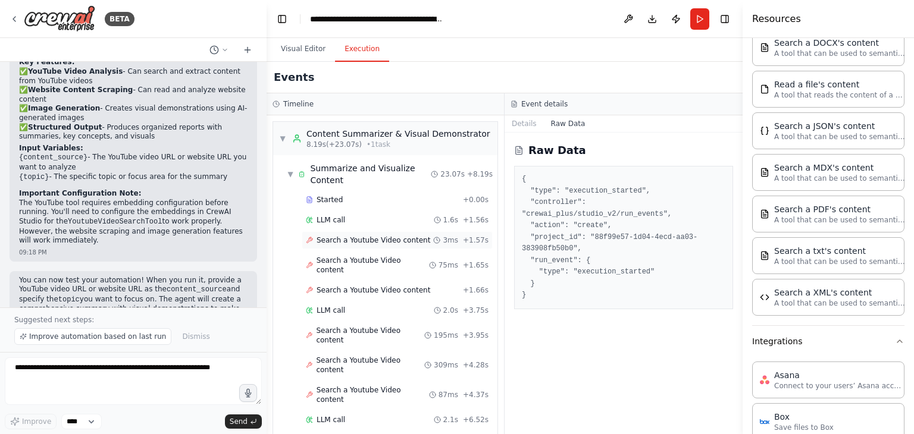
click at [377, 233] on div "Search a Youtube Video content 3ms + 1.57s" at bounding box center [397, 240] width 191 height 18
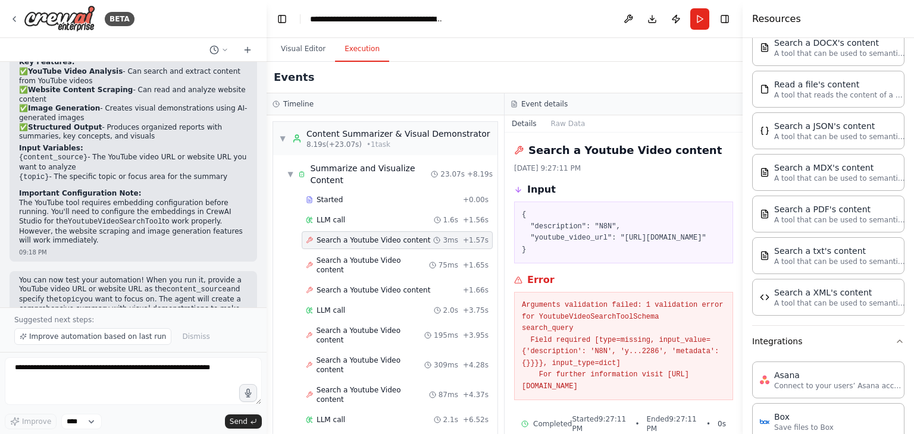
scroll to position [43, 0]
